Goal: Task Accomplishment & Management: Manage account settings

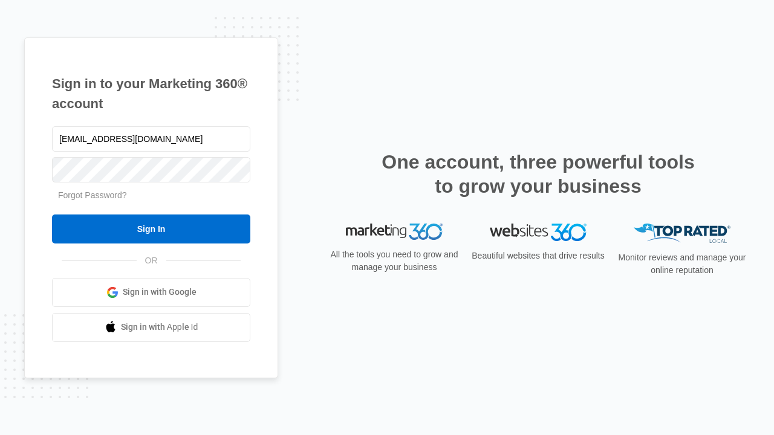
type input "[EMAIL_ADDRESS][DOMAIN_NAME]"
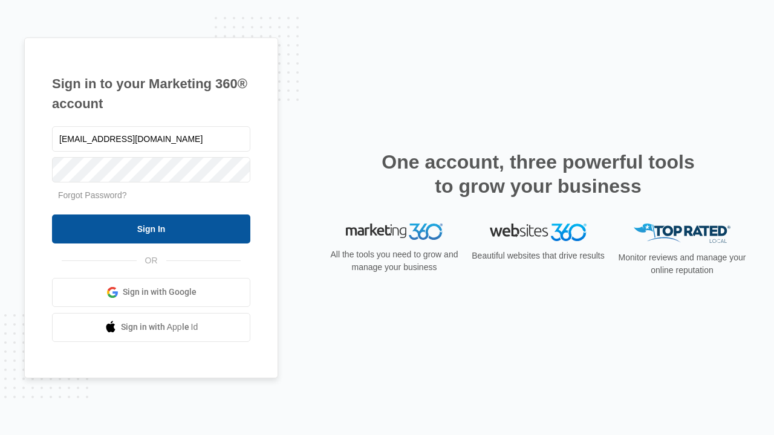
click at [151, 228] on input "Sign In" at bounding box center [151, 229] width 198 height 29
